Goal: Task Accomplishment & Management: Use online tool/utility

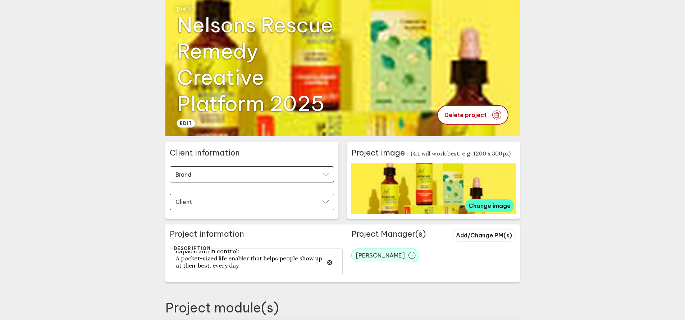
scroll to position [25, 0]
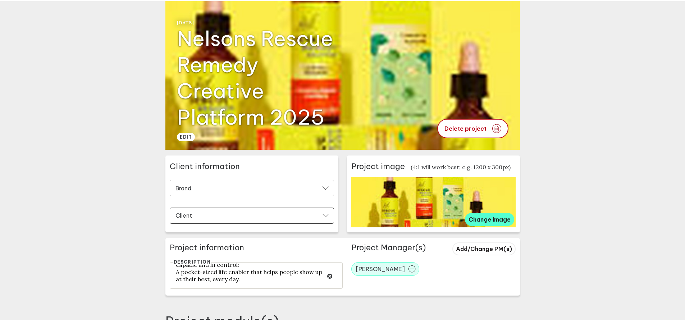
click at [270, 190] on input "Brand" at bounding box center [247, 189] width 145 height 8
click at [243, 233] on div "Nelsons" at bounding box center [252, 236] width 156 height 7
type input "Nelsons"
click at [211, 216] on input "Client" at bounding box center [247, 216] width 145 height 8
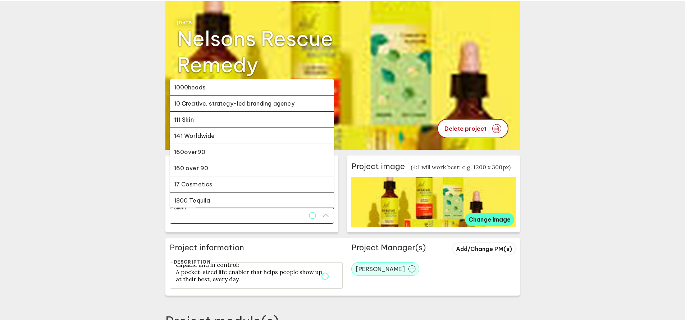
type input "Nelsons"
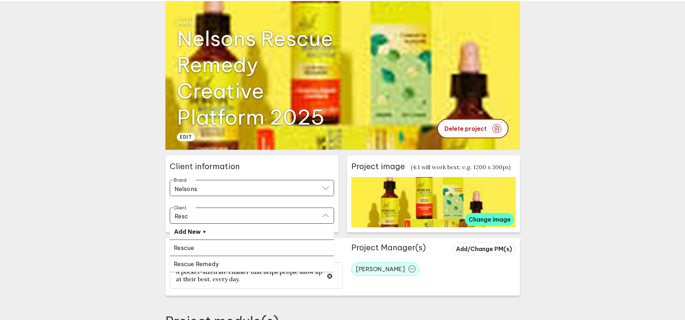
click at [207, 258] on li "Rescue Remedy" at bounding box center [252, 264] width 164 height 16
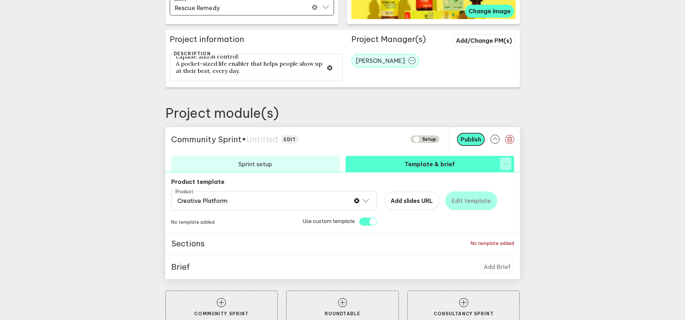
scroll to position [234, 0]
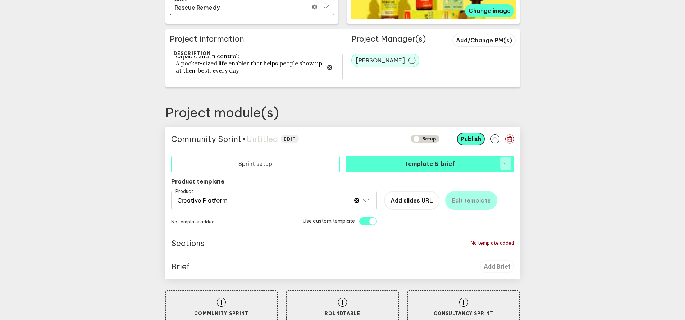
type input "Rescue Remedy"
click at [299, 164] on button "Sprint setup" at bounding box center [255, 164] width 169 height 16
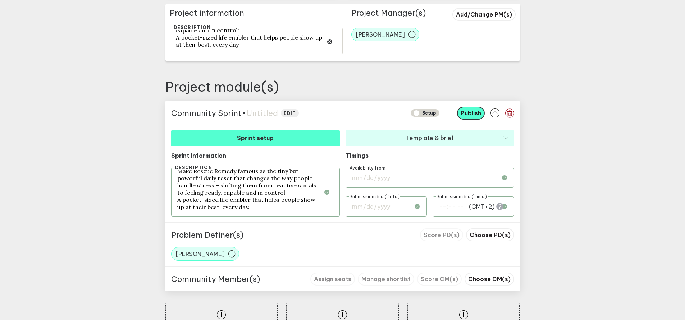
scroll to position [260, 0]
click at [387, 181] on input "date" at bounding box center [430, 178] width 169 height 20
click at [587, 182] on main "Go back Project setup Setup [DATE] Nelsons Rescue Remedy Creative Platform 2025…" at bounding box center [342, 44] width 685 height 608
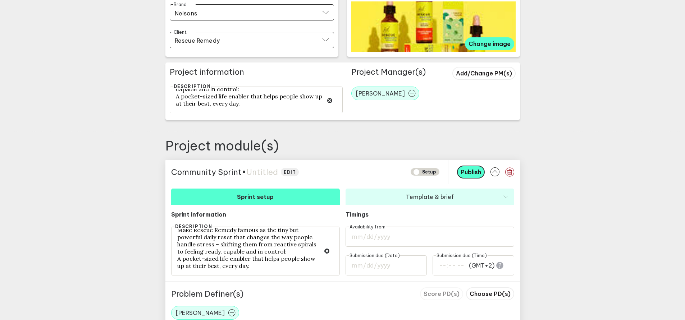
scroll to position [250, 0]
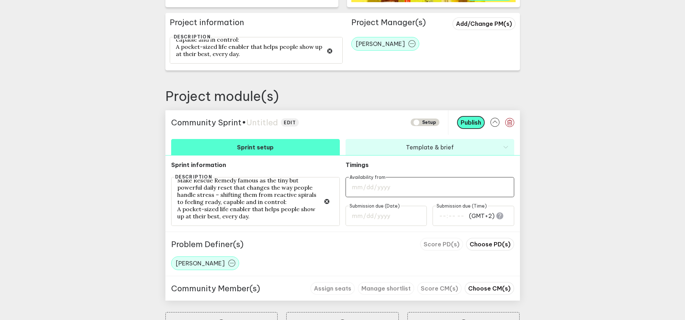
click at [404, 191] on input "date" at bounding box center [430, 187] width 169 height 20
type input "[DATE]"
click at [400, 221] on input "date" at bounding box center [387, 216] width 82 height 20
type input "[DATE]"
click at [451, 221] on input "01:00" at bounding box center [474, 216] width 82 height 20
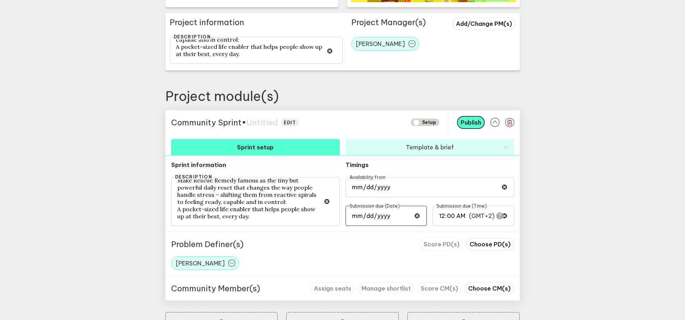
type input "00:00"
click at [392, 219] on input "[DATE]" at bounding box center [387, 216] width 82 height 20
click at [572, 242] on main "Go back Project setup Setup [DATE] Nelsons Rescue Remedy Creative Platform 2025…" at bounding box center [342, 54] width 685 height 608
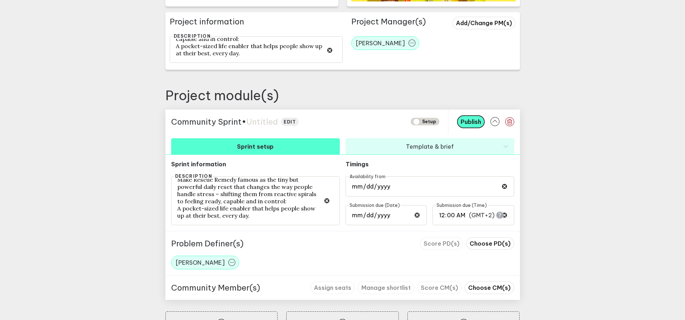
scroll to position [252, 0]
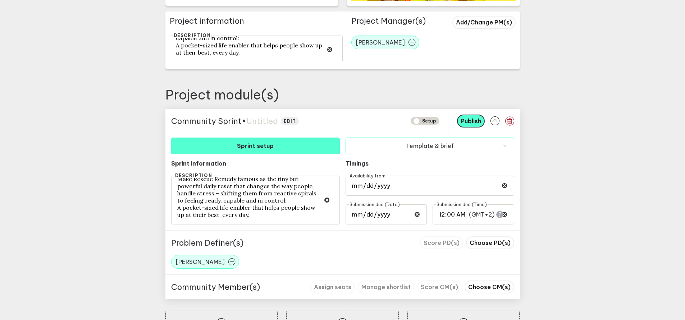
click at [410, 148] on button "Template & brief" at bounding box center [430, 146] width 169 height 16
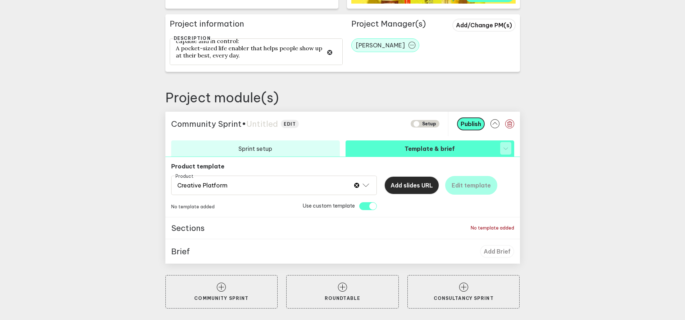
click at [410, 184] on span "Add slides URL" at bounding box center [411, 185] width 42 height 7
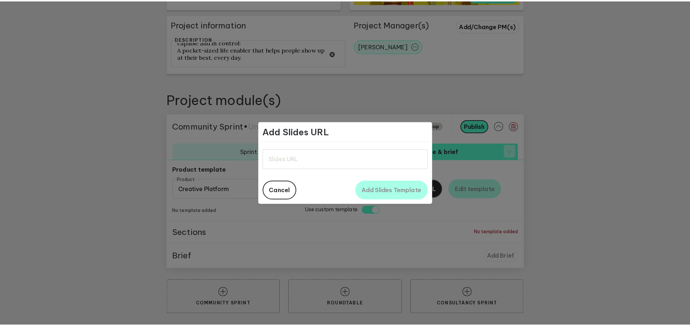
scroll to position [243, 0]
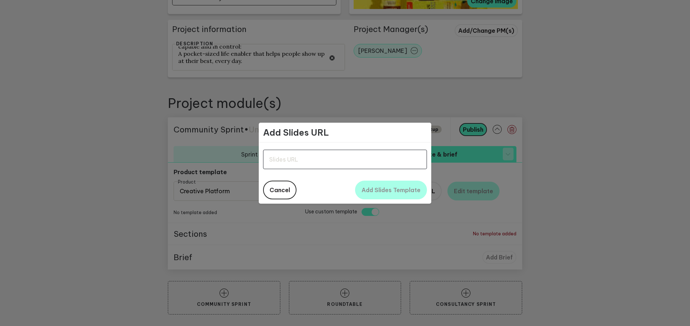
click at [312, 161] on input "text" at bounding box center [345, 159] width 164 height 19
paste input "[URL][DOMAIN_NAME]"
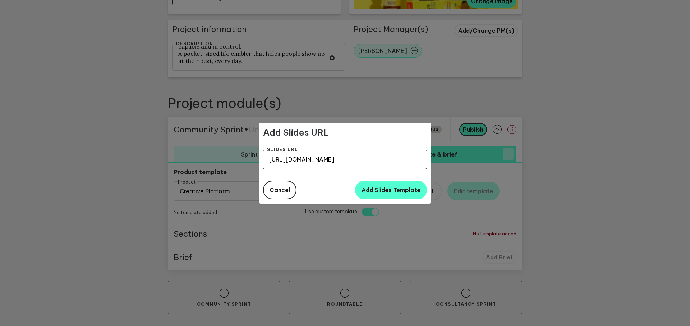
scroll to position [0, 329]
type input "[URL][DOMAIN_NAME]"
click at [394, 193] on button "Add Slides Template" at bounding box center [391, 189] width 72 height 19
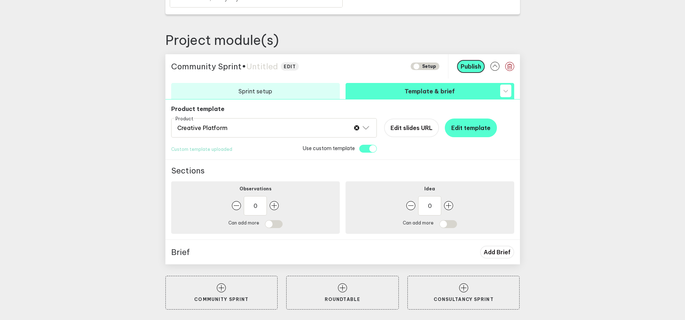
scroll to position [307, 0]
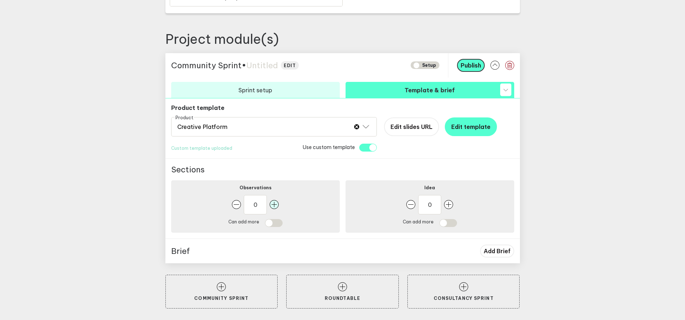
click at [276, 206] on rect "button" at bounding box center [274, 204] width 9 height 9
type input "1"
click at [277, 225] on input "checkbox" at bounding box center [274, 223] width 18 height 8
checkbox input "true"
click at [453, 206] on rect "button" at bounding box center [448, 204] width 9 height 9
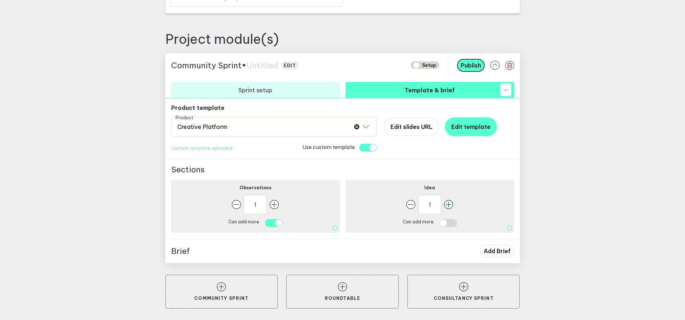
click at [453, 206] on rect "button" at bounding box center [448, 204] width 9 height 9
type input "3"
click at [451, 225] on input "checkbox" at bounding box center [448, 223] width 18 height 8
checkbox input "true"
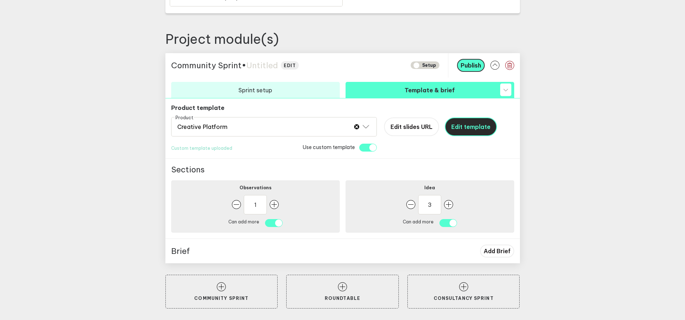
click at [466, 132] on button "Edit template" at bounding box center [471, 127] width 52 height 19
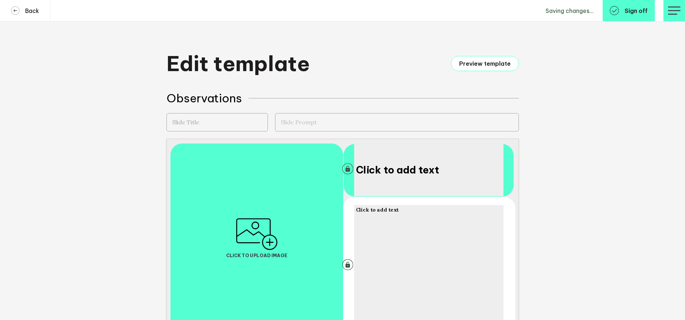
click at [233, 121] on input "text" at bounding box center [216, 122] width 101 height 18
type input "Observations"
click at [333, 122] on textarea at bounding box center [397, 122] width 244 height 18
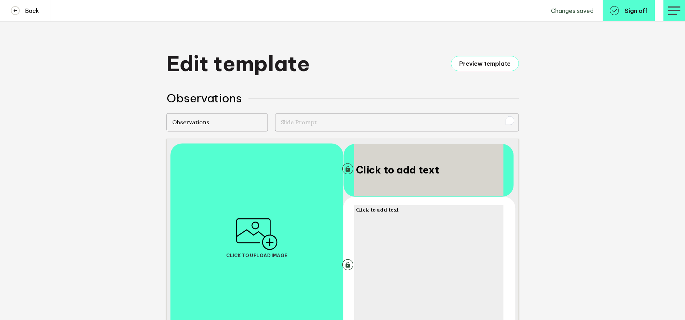
paste textarea "Prompt: Any observations you might have on the brand, the category or the audie…"
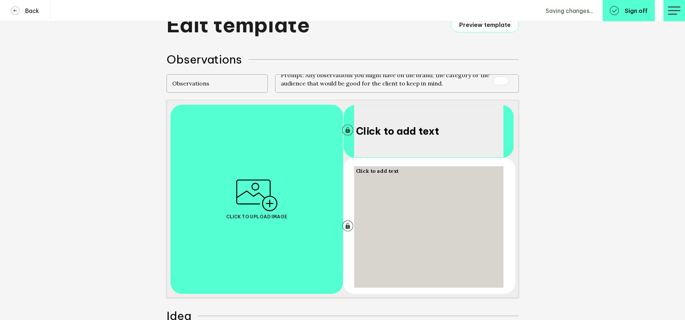
scroll to position [44, 0]
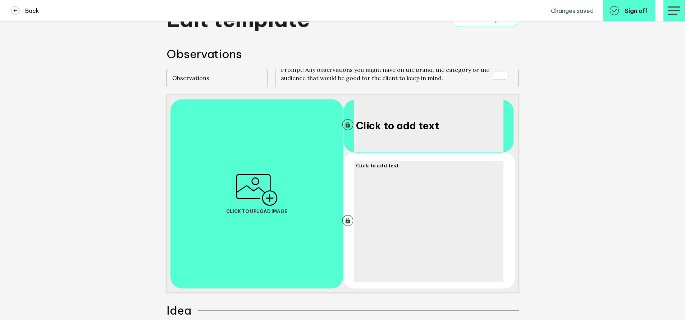
type textarea "Prompt: Any observations you might have on the brand, the category or the audie…"
click at [348, 125] on button "Unlock text area" at bounding box center [347, 124] width 11 height 11
click at [350, 126] on button "Lock text area" at bounding box center [347, 124] width 11 height 11
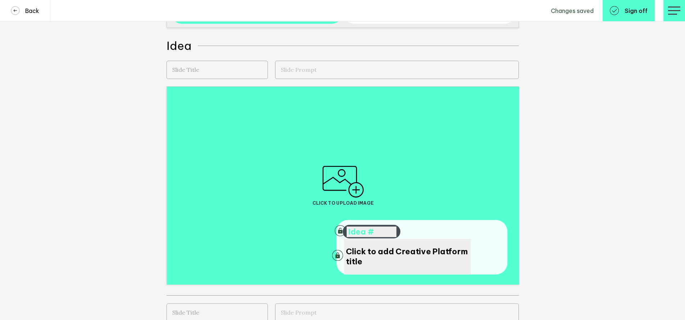
scroll to position [310, 0]
click at [210, 70] on input "text" at bounding box center [216, 69] width 101 height 18
click at [325, 71] on textarea "To enrich screen reader interactions, please activate Accessibility in Grammarl…" at bounding box center [397, 69] width 244 height 18
paste textarea "Prompt: Your idea title should be a consumer facing line that sums up this idea…"
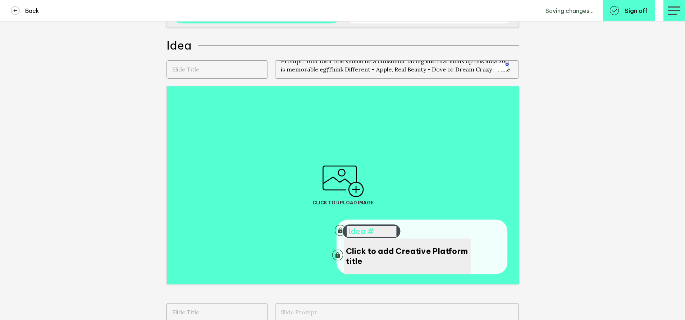
scroll to position [0, 0]
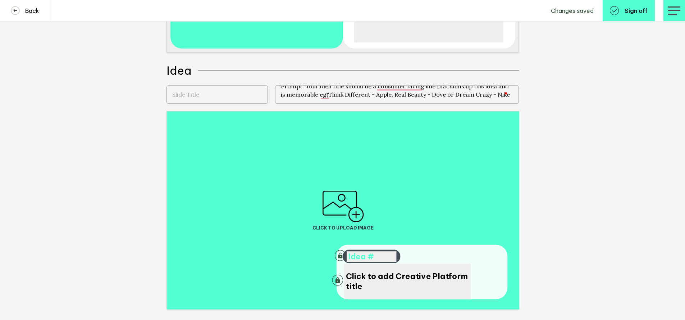
type textarea "Prompt: Your idea title should be a consumer facing line that sums up this idea…"
click at [225, 97] on input "text" at bounding box center [216, 95] width 101 height 18
type input "Idea title"
click at [380, 97] on textarea "Prompt: Your idea title should be a consumer facing line that sums up this idea…" at bounding box center [397, 95] width 244 height 18
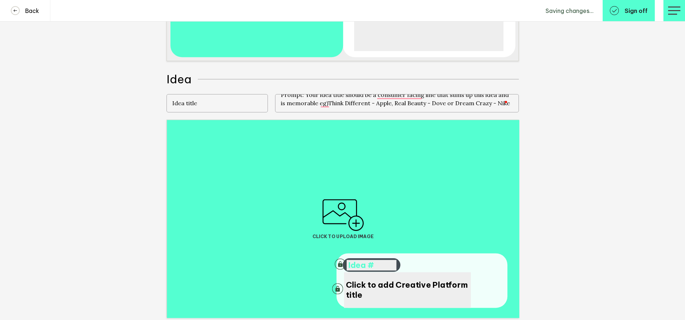
scroll to position [261, 0]
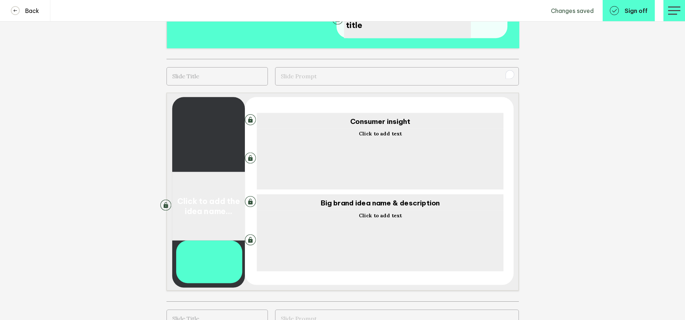
click at [315, 78] on textarea "To enrich screen reader interactions, please activate Accessibility in Grammarl…" at bounding box center [397, 76] width 244 height 18
click at [207, 74] on input "text" at bounding box center [216, 76] width 101 height 18
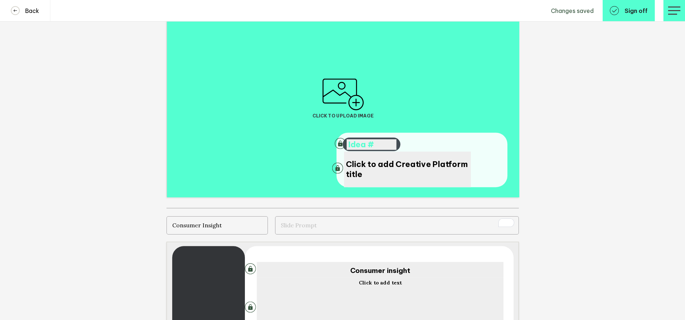
scroll to position [534, 0]
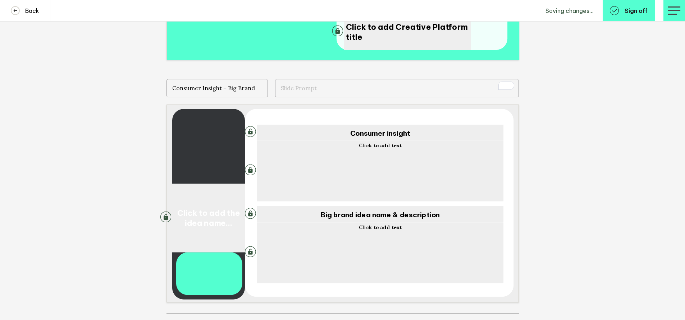
type input "Consumer Insight + Big Brand"
click at [297, 89] on textarea "To enrich screen reader interactions, please activate Accessibility in Grammarl…" at bounding box center [397, 88] width 244 height 18
paste textarea "Prompts: *Consumer Insight: A simple sharp consumer insight – a catchy phrasing…"
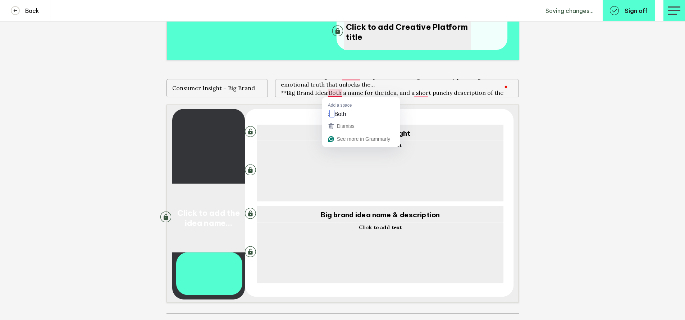
click at [329, 93] on textarea "Prompts: *Consumer Insight: A simple sharp consumer insight – a catchy phrasing…" at bounding box center [397, 88] width 244 height 18
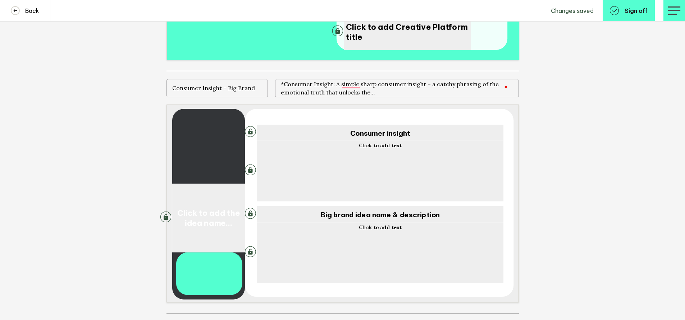
type textarea "Prompts: *Consumer Insight: A simple sharp consumer insight – a catchy phrasing…"
click at [245, 88] on input "Consumer Insight + Big Brand" at bounding box center [216, 88] width 101 height 18
drag, startPoint x: 262, startPoint y: 92, endPoint x: 230, endPoint y: 90, distance: 32.1
click at [230, 90] on input "Consumer Insight + Big Brand" at bounding box center [216, 88] width 101 height 18
type input "Consumer Insight + Idea Name"
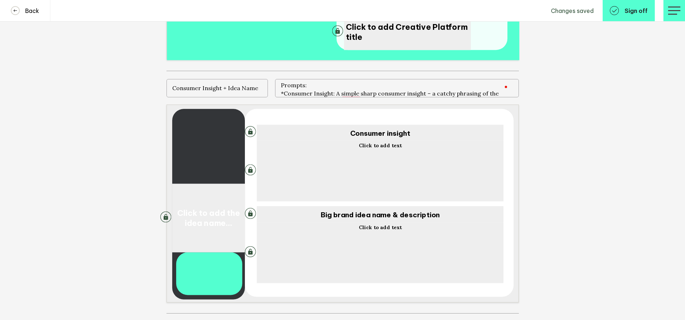
click at [253, 131] on button "Unlock text area" at bounding box center [250, 131] width 11 height 11
click at [254, 214] on button "Unlock text area" at bounding box center [250, 213] width 11 height 11
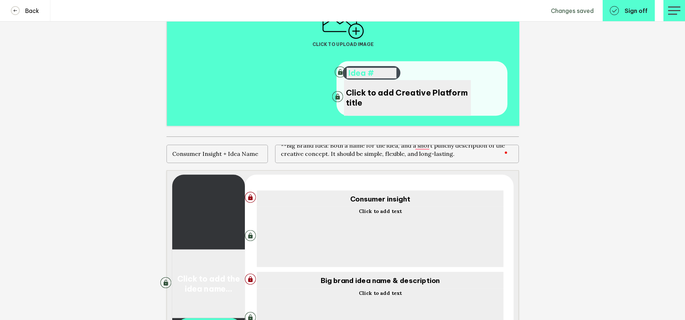
drag, startPoint x: 373, startPoint y: 156, endPoint x: 409, endPoint y: 157, distance: 36.0
click at [409, 157] on textarea "Prompts: *Consumer Insight: A simple sharp consumer insight – a catchy phrasing…" at bounding box center [397, 154] width 244 height 18
click at [444, 157] on textarea "Prompts: *Consumer Insight: A simple sharp consumer insight – a catchy phrasing…" at bounding box center [397, 154] width 244 height 18
drag, startPoint x: 462, startPoint y: 155, endPoint x: 427, endPoint y: 150, distance: 34.8
click at [427, 150] on textarea "Prompts: *Consumer Insight: A simple sharp consumer insight – a catchy phrasing…" at bounding box center [397, 154] width 244 height 18
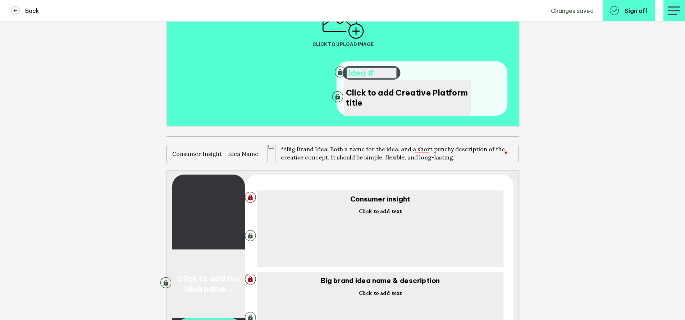
click at [470, 157] on textarea "Prompts: *Consumer Insight: A simple sharp consumer insight – a catchy phrasing…" at bounding box center [397, 154] width 244 height 18
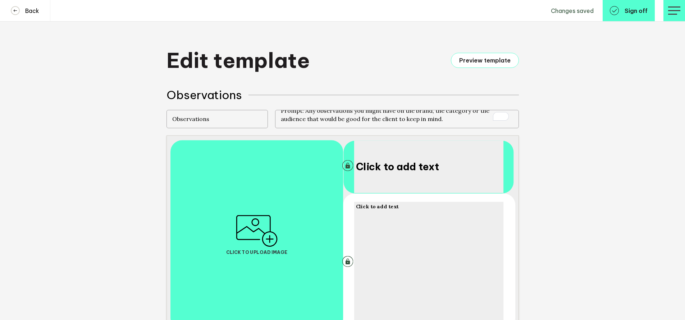
scroll to position [0, 0]
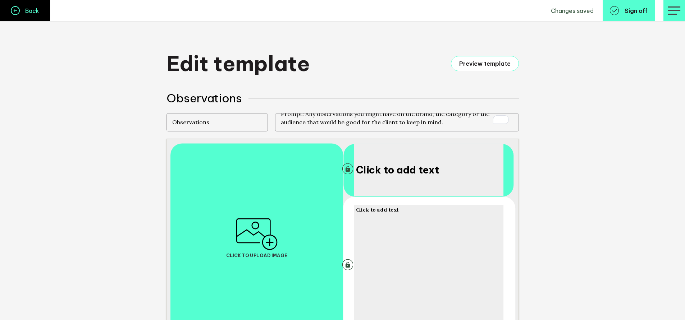
click at [18, 12] on icon at bounding box center [16, 11] width 8 height 8
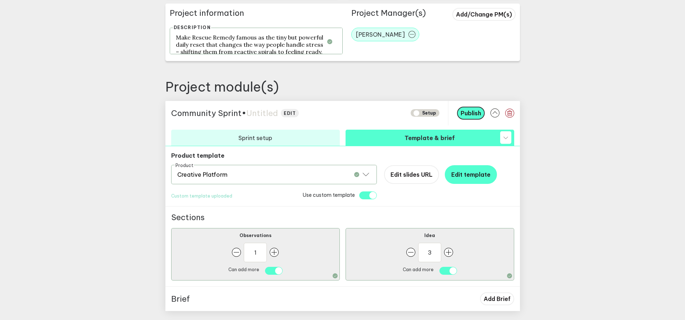
scroll to position [265, 0]
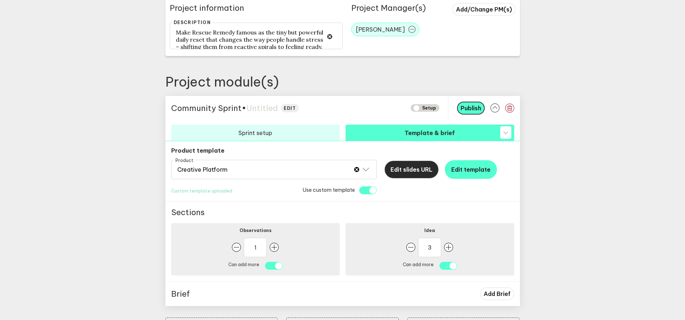
click at [415, 175] on button "Edit slides URL" at bounding box center [411, 169] width 55 height 19
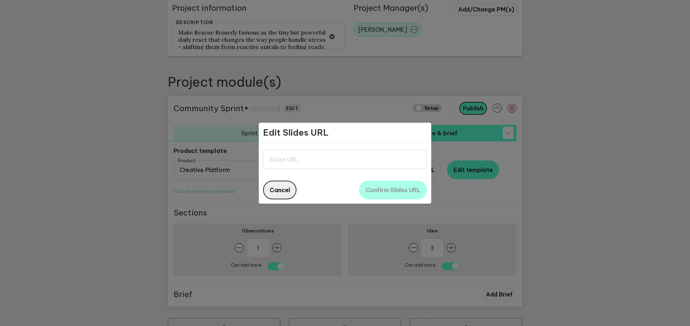
click at [289, 191] on span "Cancel" at bounding box center [280, 189] width 20 height 7
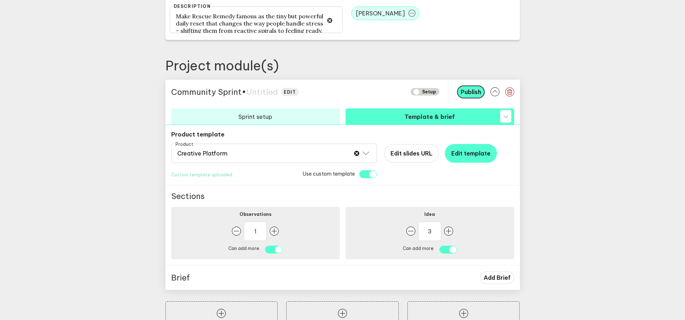
scroll to position [283, 0]
